Goal: Find specific fact: Find specific fact

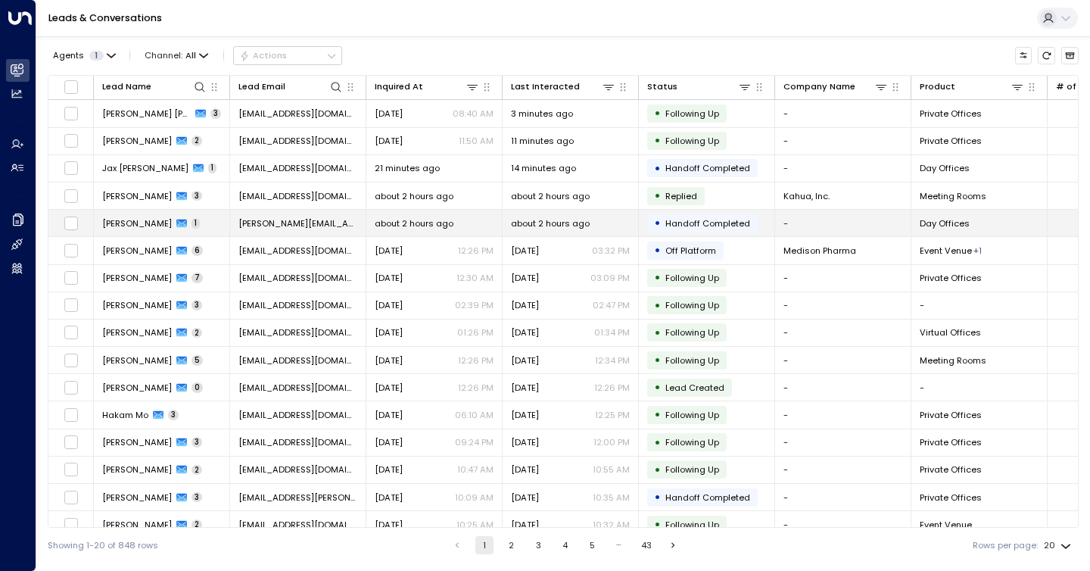
click at [171, 223] on td "[PERSON_NAME] S 1" at bounding box center [162, 223] width 136 height 26
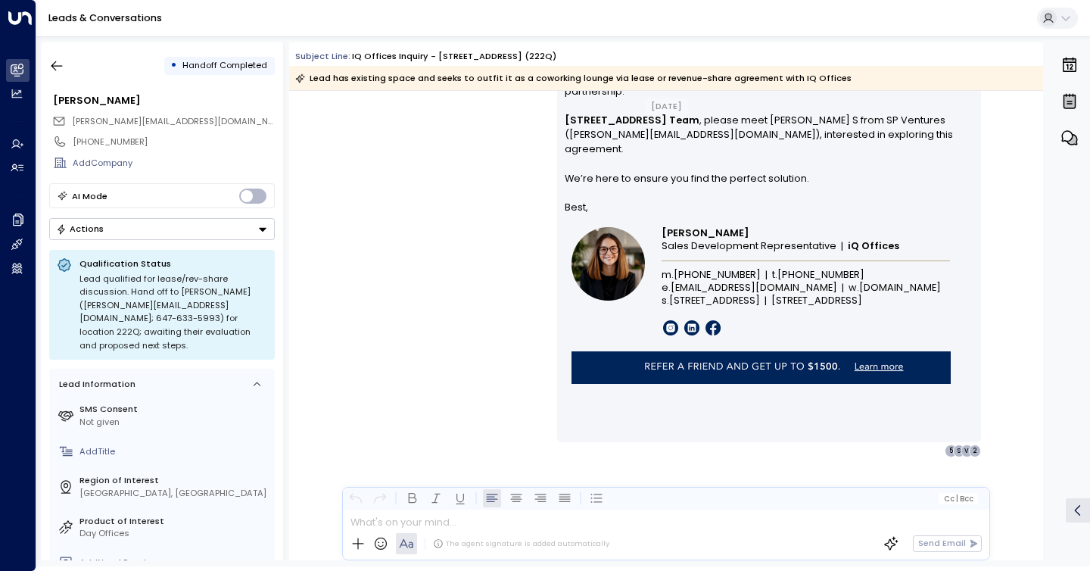
scroll to position [1013, 0]
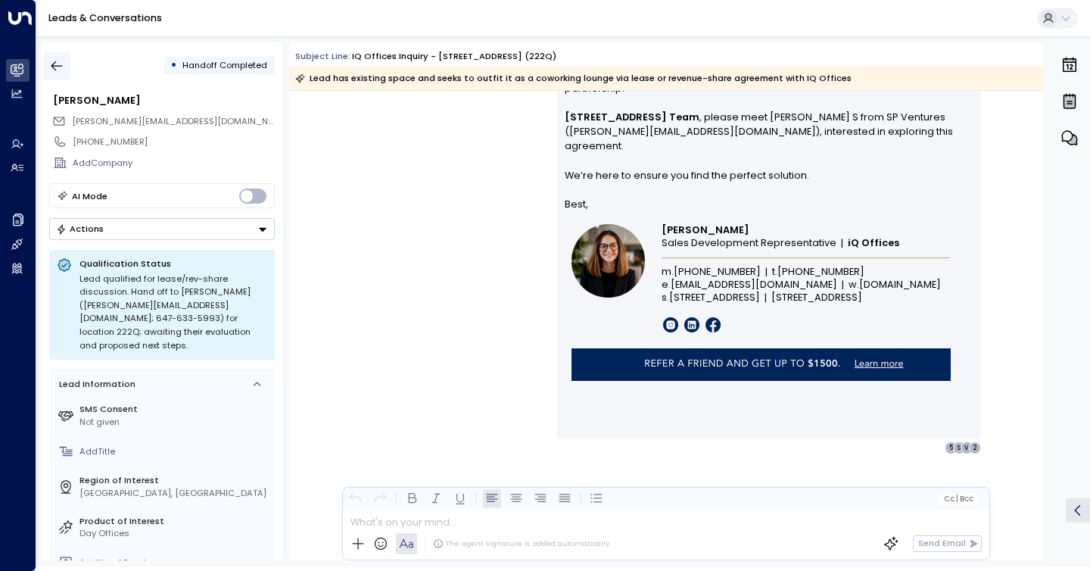
click at [48, 65] on button "button" at bounding box center [56, 65] width 27 height 27
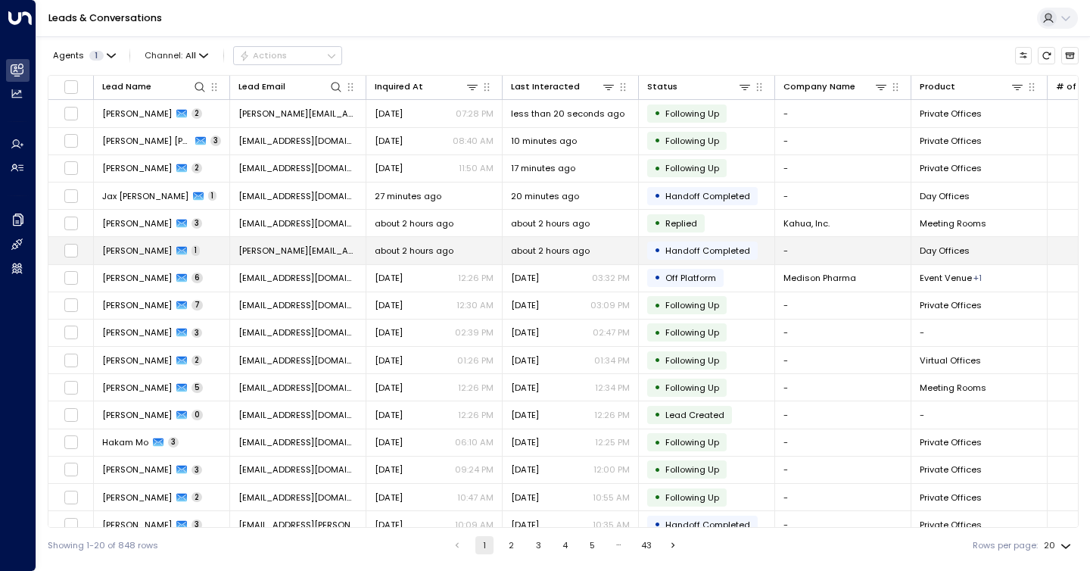
click at [130, 257] on td "[PERSON_NAME] S 1" at bounding box center [162, 250] width 136 height 26
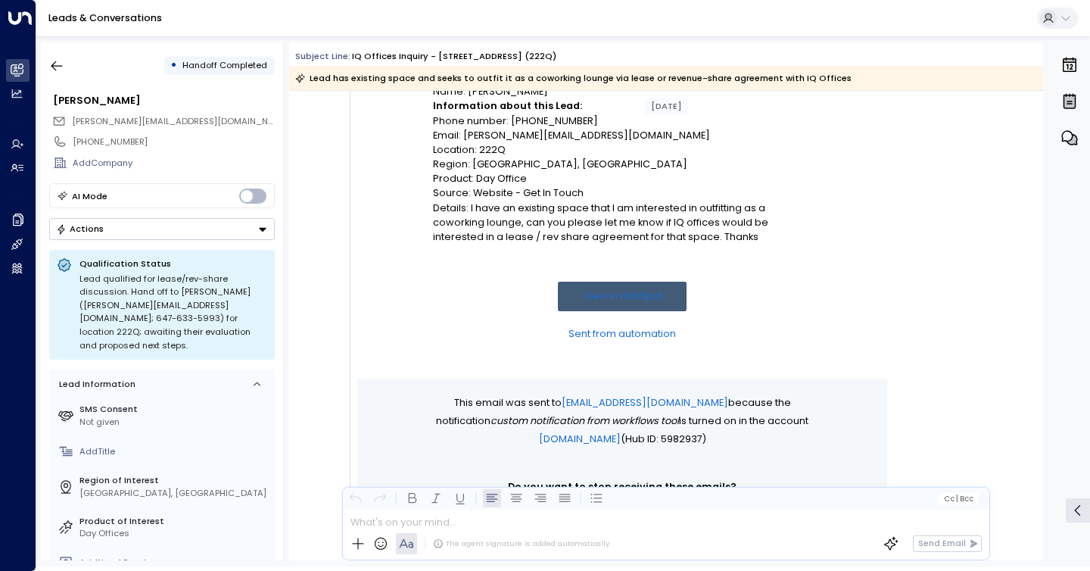
scroll to position [204, 0]
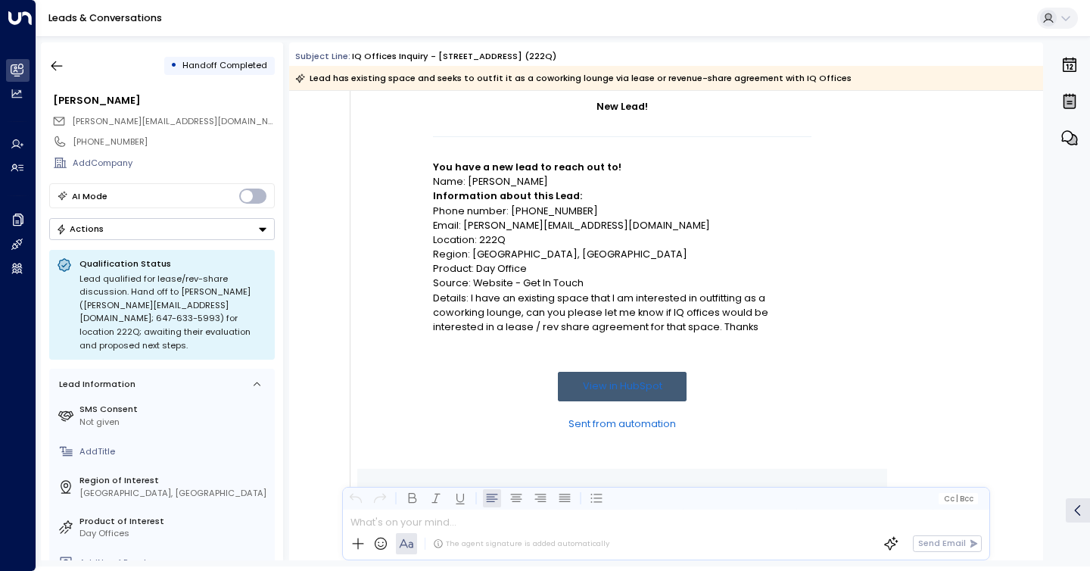
click at [735, 220] on p "Email: [PERSON_NAME][EMAIL_ADDRESS][DOMAIN_NAME]" at bounding box center [622, 225] width 379 height 14
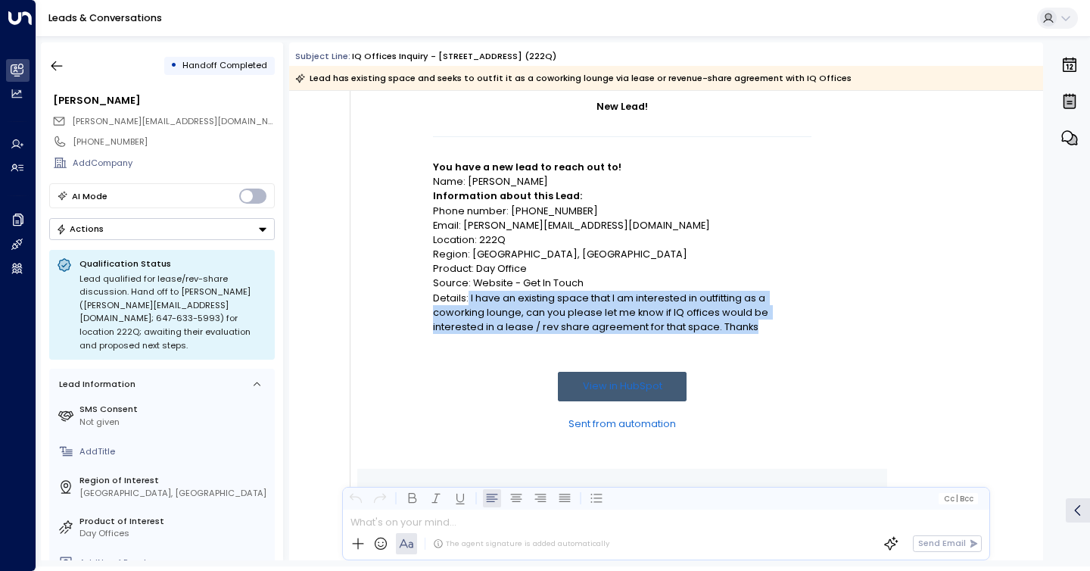
drag, startPoint x: 763, startPoint y: 329, endPoint x: 467, endPoint y: 300, distance: 297.5
click at [467, 300] on p "Details: I have an existing space that I am interested in outfitting as a cowor…" at bounding box center [622, 313] width 379 height 44
copy p "I have an existing space that I am interested in outfitting as a coworking loun…"
